Goal: Check status

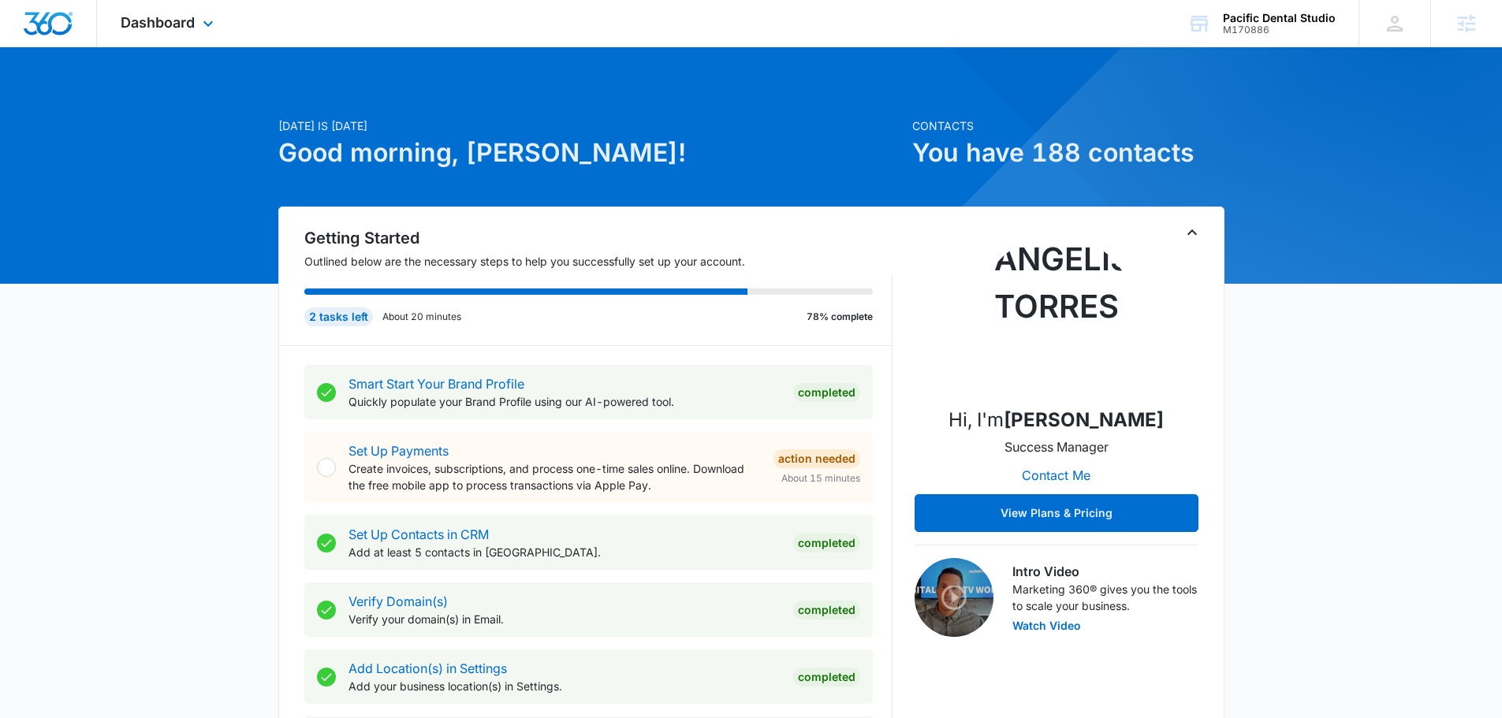
click at [206, 9] on div "Dashboard Apps Reputation Websites Forms CRM Email Social Content Ads Intellige…" at bounding box center [169, 23] width 144 height 47
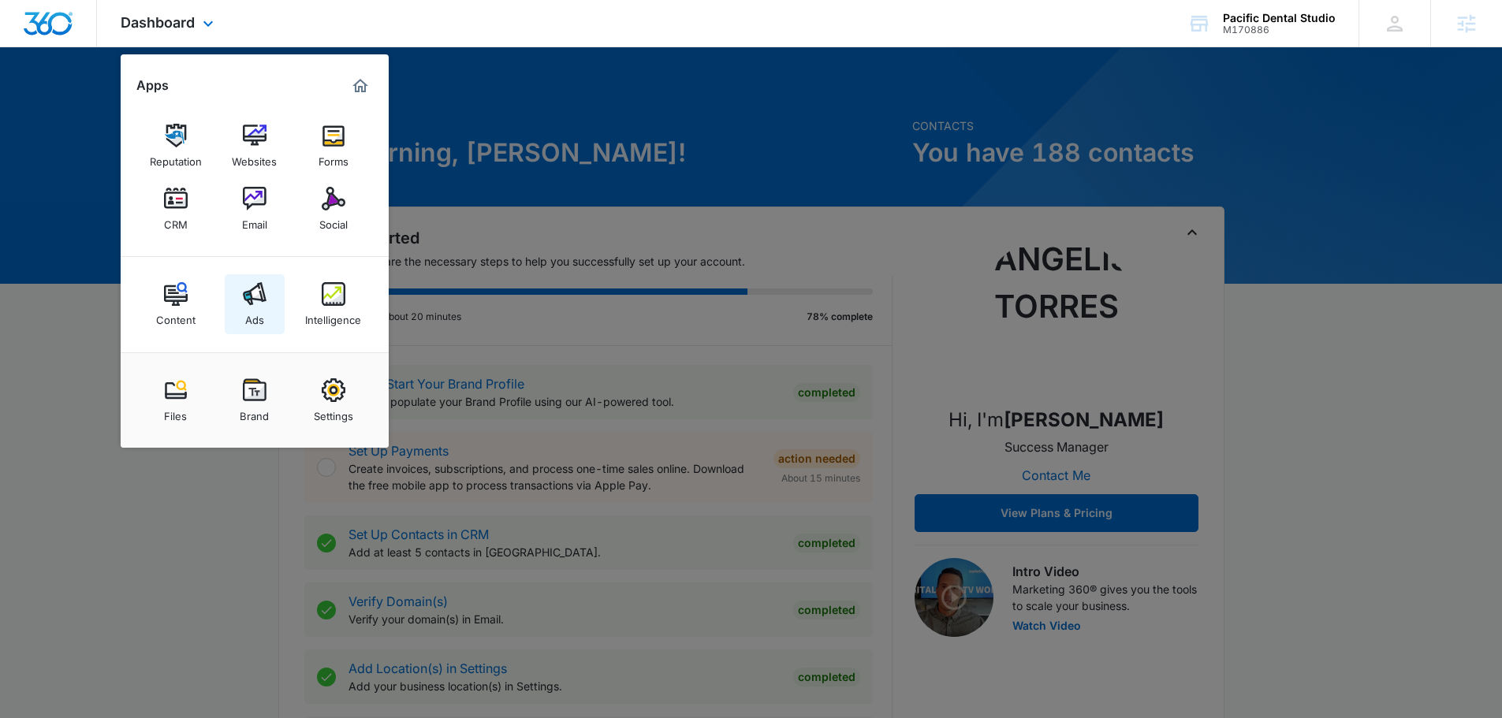
click at [241, 292] on link "Ads" at bounding box center [255, 304] width 60 height 60
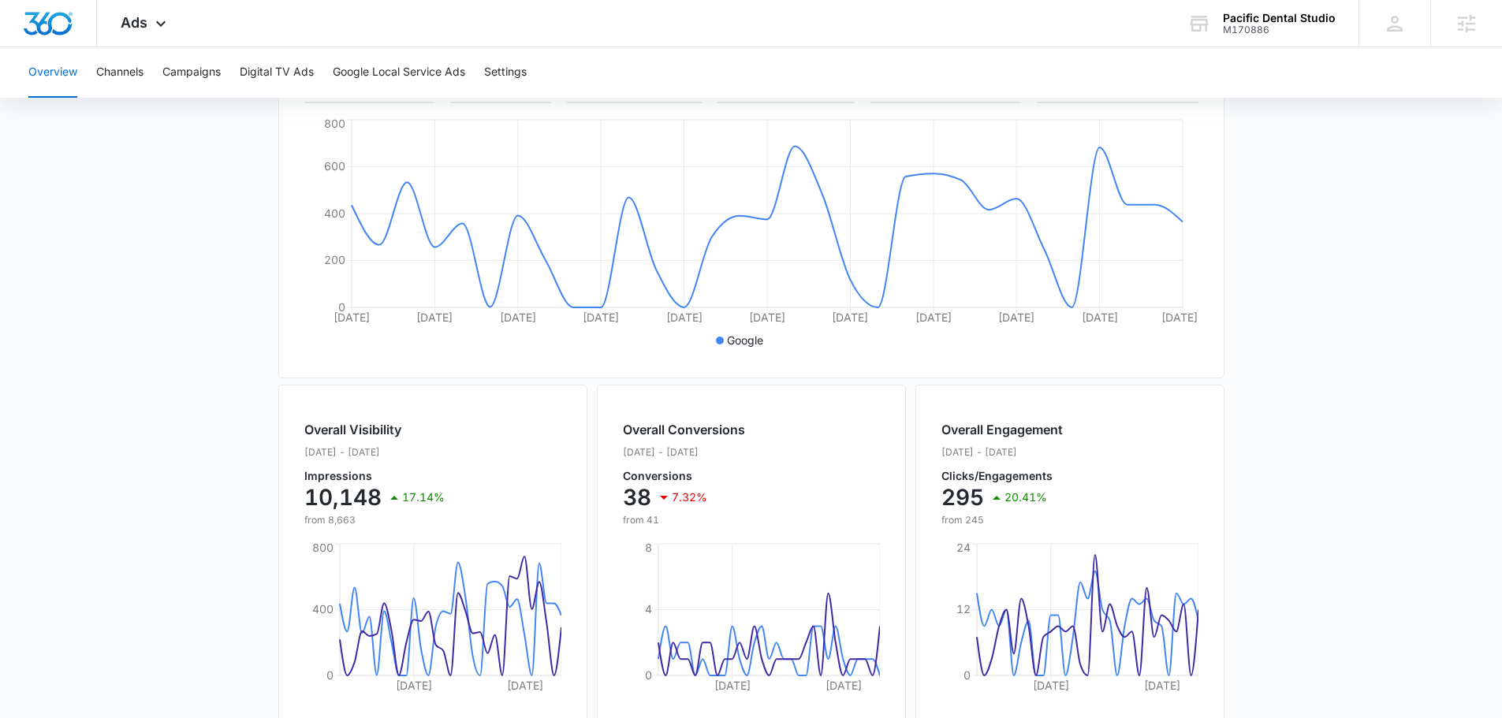
scroll to position [259, 0]
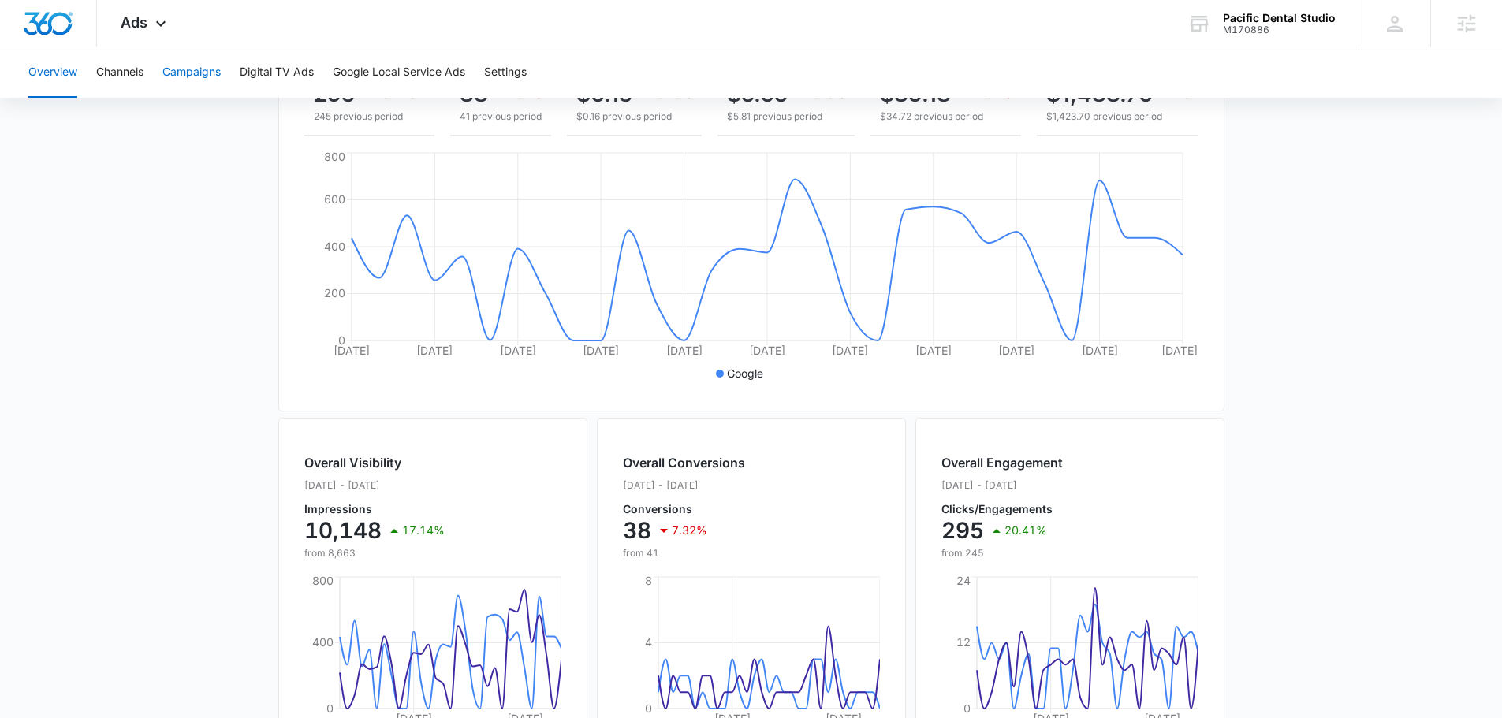
click at [214, 68] on button "Campaigns" at bounding box center [191, 72] width 58 height 50
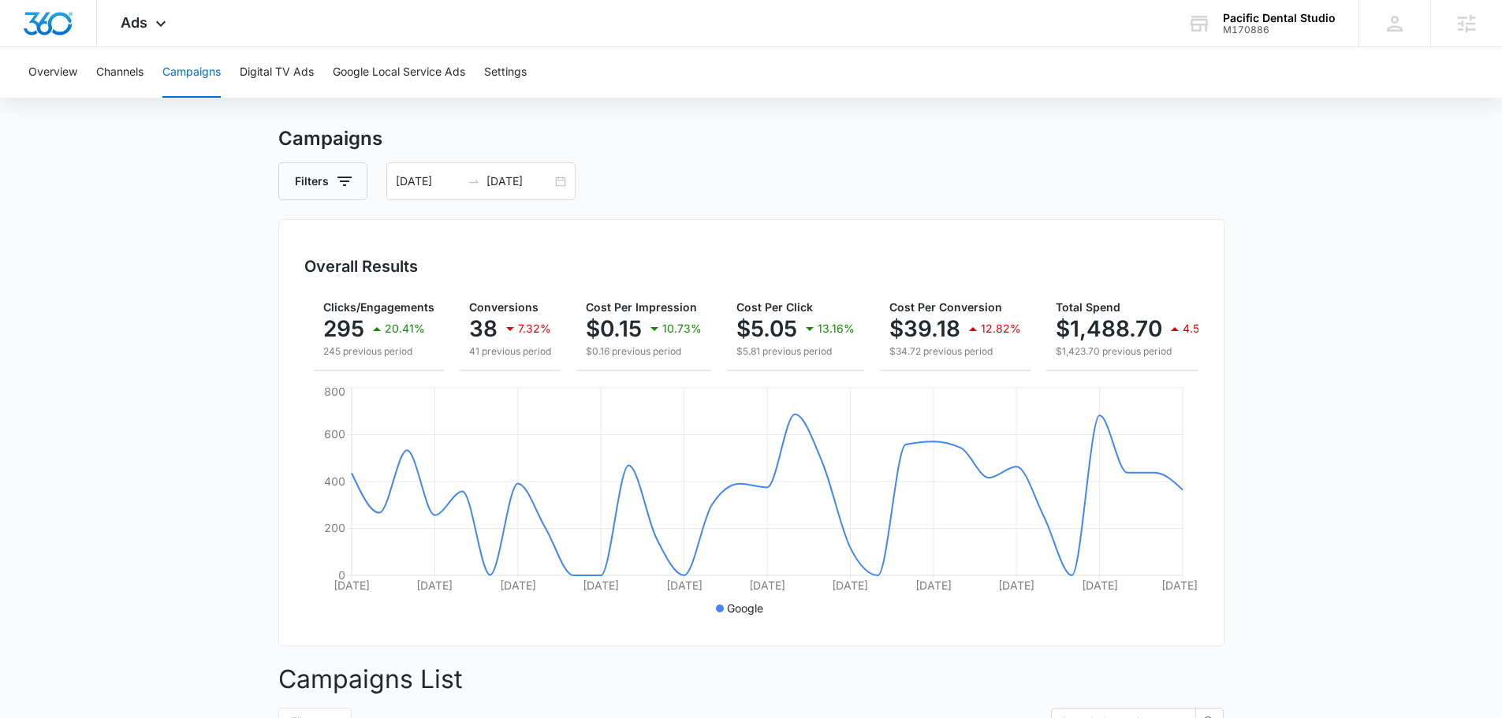
scroll to position [0, 129]
drag, startPoint x: 1000, startPoint y: 370, endPoint x: 1055, endPoint y: 362, distance: 55.9
click at [1051, 369] on div "Impressions 10.1k 17.14% 8.7k previous period Clicks/Engagements 295 20.41% 245…" at bounding box center [751, 331] width 894 height 80
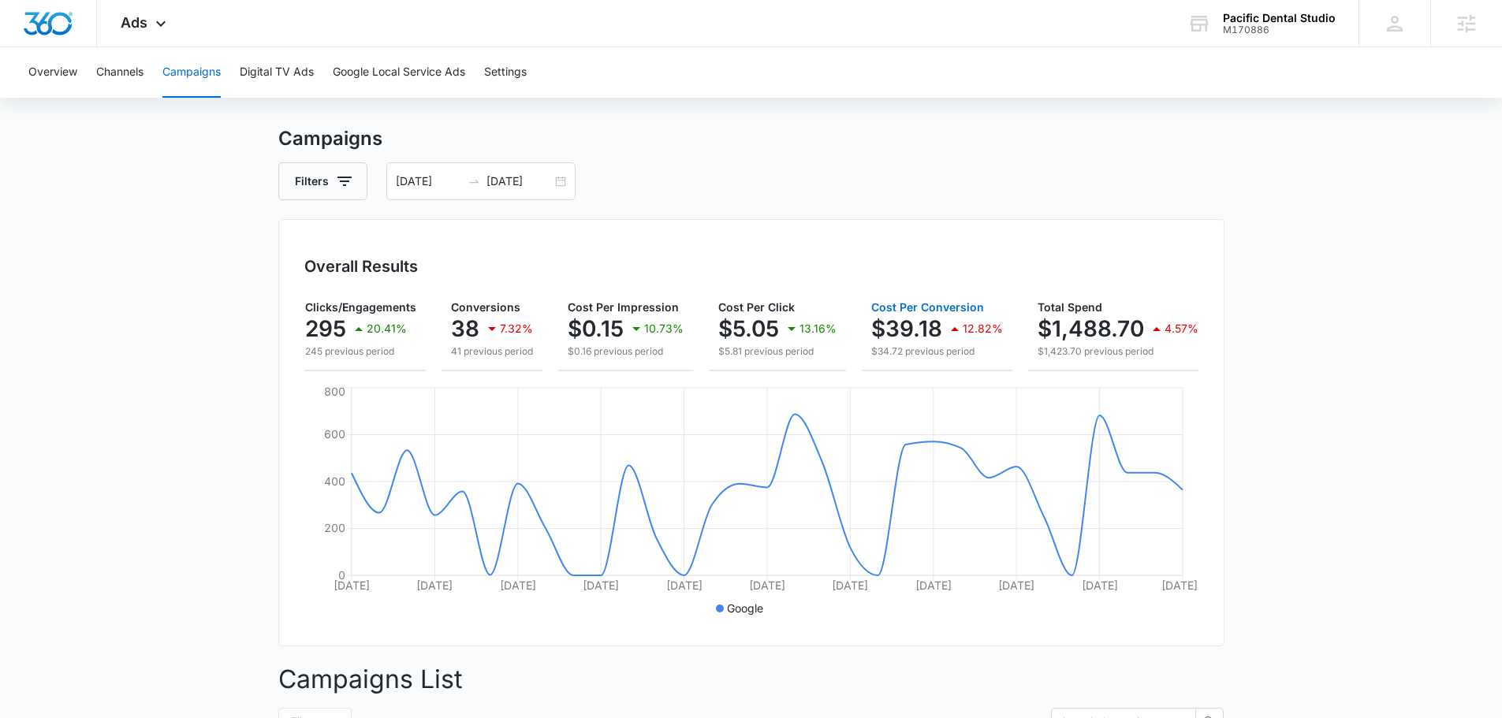
scroll to position [0, 162]
